Goal: Information Seeking & Learning: Learn about a topic

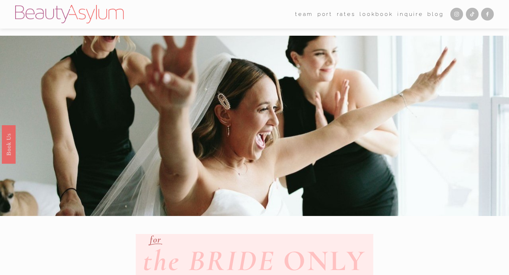
click at [438, 14] on link "Blog" at bounding box center [435, 14] width 16 height 11
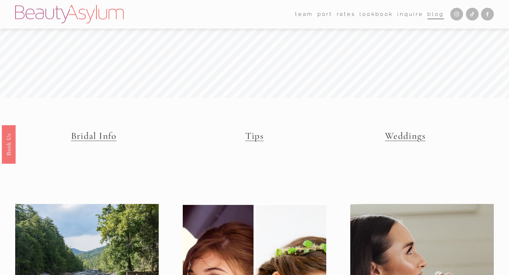
click at [108, 136] on link "Bridal Info" at bounding box center [94, 136] width 46 height 12
